Goal: Task Accomplishment & Management: Complete application form

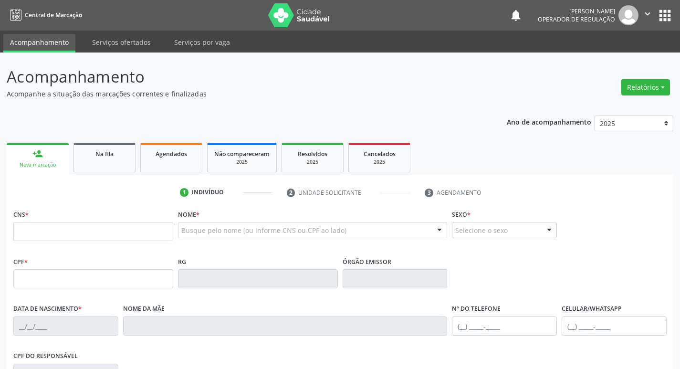
click at [196, 236] on div "Busque pelo nome (ou informe CNS ou CPF ao lado)" at bounding box center [313, 230] width 270 height 16
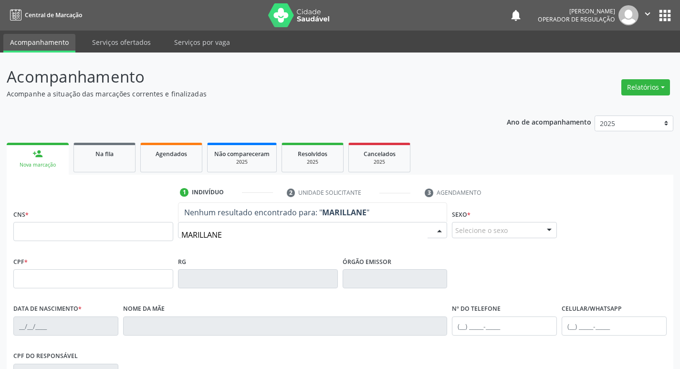
click at [192, 236] on input "MARILLANE" at bounding box center [304, 234] width 247 height 19
type input "MERILLANE"
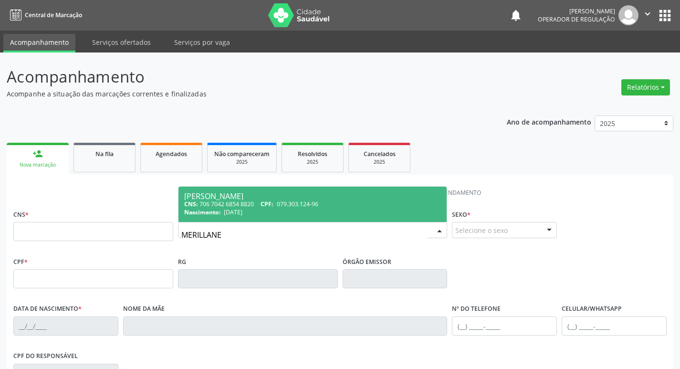
click at [293, 204] on span "079.303.124-96" at bounding box center [298, 204] width 42 height 8
type input "706 7042 6854 8820"
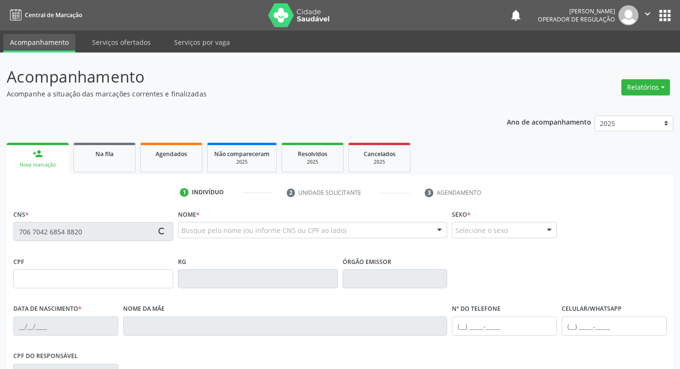
type input "079.303.124-96"
type input "23/10/1994"
type input "Ilda Dias de Oliveira"
type input "(83) 98152-1225"
type input "051.973.004-69"
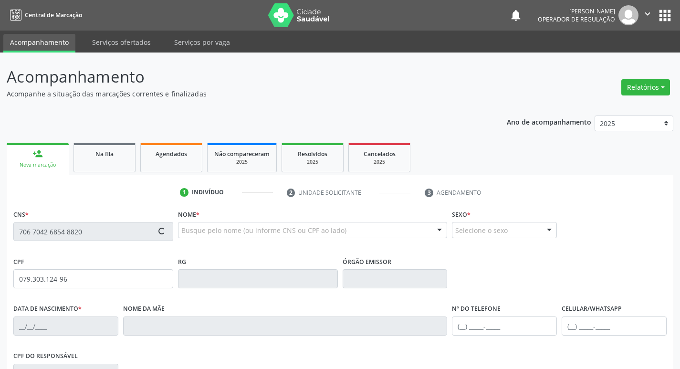
type input "152"
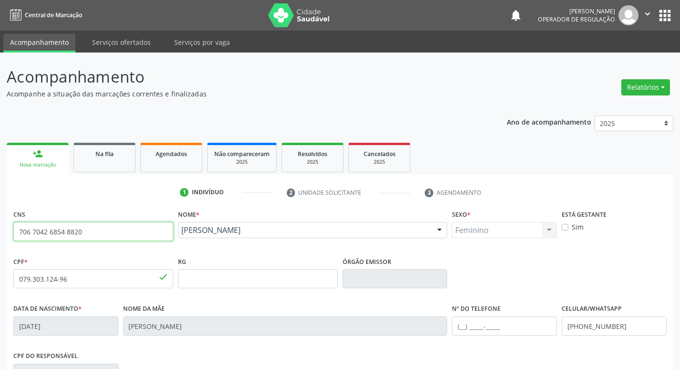
click at [84, 231] on input "706 7042 6854 8820" at bounding box center [93, 231] width 160 height 19
click at [663, 15] on button "apps" at bounding box center [665, 15] width 17 height 17
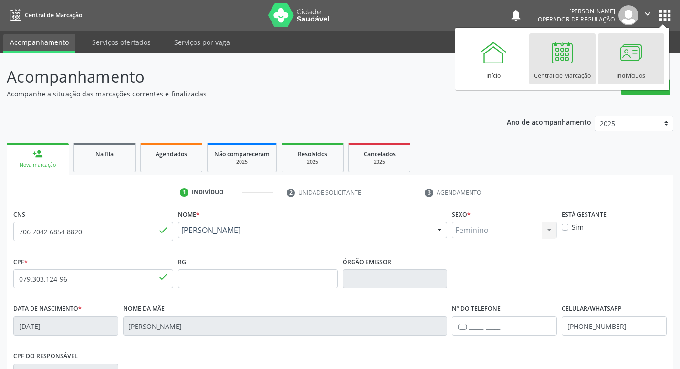
click at [636, 71] on div "Indivíduos" at bounding box center [631, 73] width 29 height 13
